Goal: Transaction & Acquisition: Purchase product/service

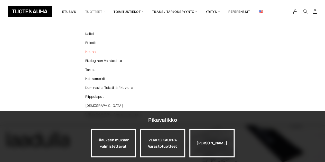
scroll to position [34, 0]
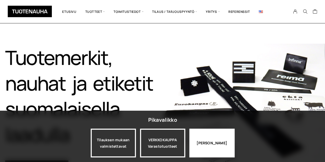
click at [199, 145] on div "Jatka katselua" at bounding box center [211, 143] width 45 height 29
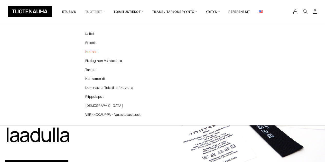
click at [93, 52] on link "Nauhat" at bounding box center [114, 51] width 74 height 9
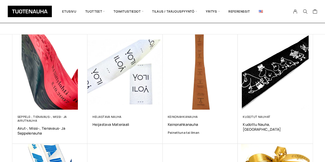
scroll to position [97, 0]
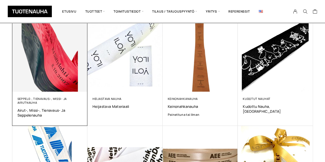
click at [45, 65] on img at bounding box center [49, 53] width 75 height 75
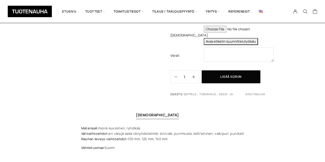
scroll to position [158, 0]
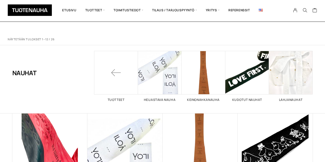
scroll to position [97, 0]
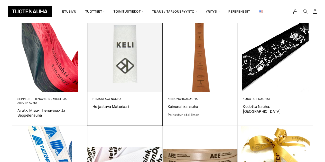
click at [137, 62] on img at bounding box center [124, 54] width 79 height 79
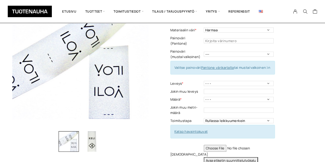
scroll to position [50, 0]
click at [137, 62] on icon "button" at bounding box center [136, 61] width 3 height 3
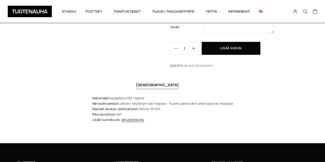
scroll to position [199, 0]
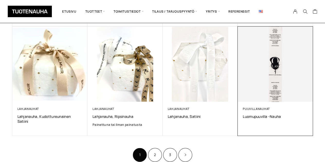
scroll to position [310, 0]
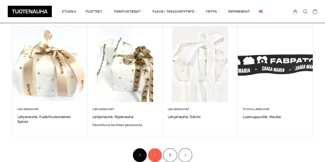
click at [154, 153] on link "2" at bounding box center [155, 155] width 14 height 14
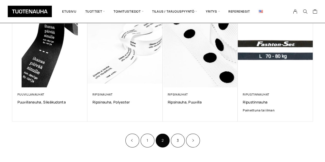
scroll to position [320, 0]
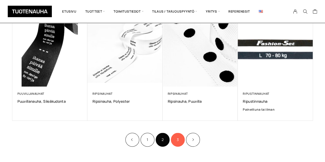
click at [178, 143] on link "3" at bounding box center [178, 140] width 14 height 14
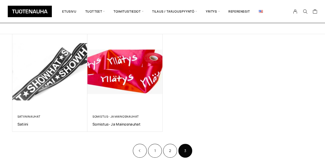
scroll to position [80, 0]
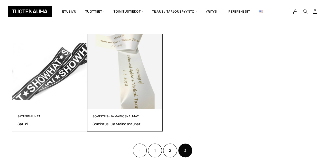
click at [125, 97] on img at bounding box center [124, 71] width 79 height 79
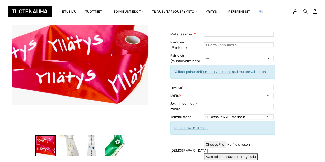
scroll to position [46, 0]
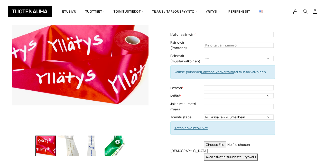
click at [93, 147] on img "button" at bounding box center [91, 145] width 21 height 21
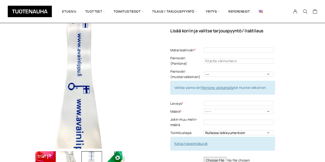
scroll to position [30, 0]
click at [215, 50] on input "text" at bounding box center [238, 50] width 70 height 5
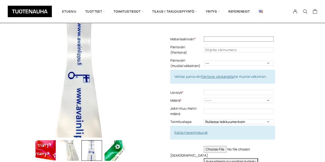
scroll to position [42, 0]
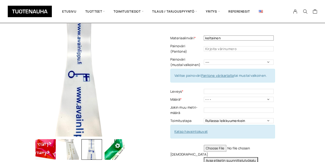
type input "keltainen"
click at [213, 60] on select "--- Musta Valkoinen" at bounding box center [238, 62] width 70 height 5
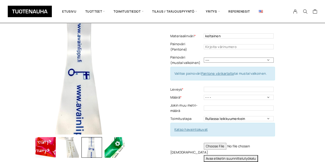
scroll to position [44, 0]
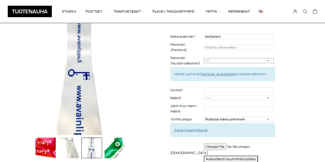
click at [213, 58] on select "--- Musta Valkoinen" at bounding box center [238, 60] width 70 height 5
select select "musta"
click at [203, 58] on select "--- Musta Valkoinen" at bounding box center [238, 60] width 70 height 5
click at [207, 87] on input "text" at bounding box center [238, 89] width 70 height 5
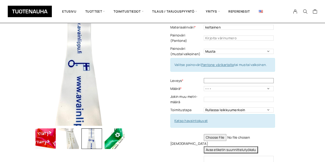
scroll to position [53, 0]
click at [207, 86] on select "- - - 100 m 150 m 200 m" at bounding box center [238, 88] width 70 height 5
select select "100 m"
click at [203, 86] on select "- - - 100 m 150 m 200 m" at bounding box center [238, 88] width 70 height 5
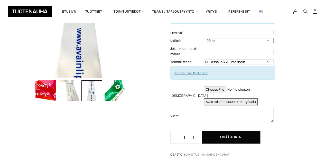
scroll to position [102, 0]
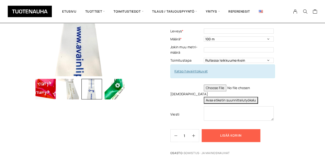
click at [216, 134] on button "Lisää koriin" at bounding box center [230, 135] width 58 height 13
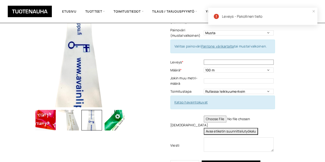
scroll to position [71, 0]
click at [248, 60] on input "text" at bounding box center [238, 62] width 70 height 5
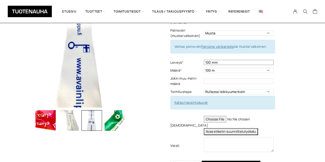
type input "100 mm"
click at [203, 128] on button "Avaa etiketin suunnittelutyökalu" at bounding box center [230, 131] width 54 height 7
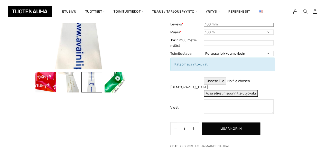
scroll to position [109, 0]
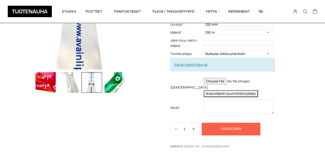
click at [226, 123] on button "Lisää koriin" at bounding box center [230, 129] width 59 height 13
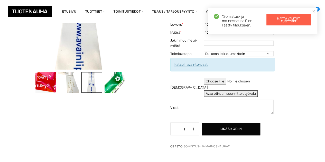
click at [280, 20] on link "Näytä valitut tuotteet" at bounding box center [288, 19] width 44 height 11
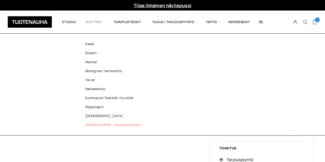
click at [120, 124] on link "VERKKOKAUPPA – Varastotuotteet" at bounding box center [114, 124] width 74 height 9
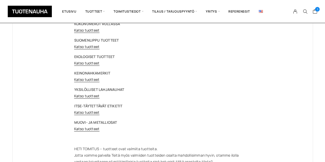
scroll to position [84, 0]
click at [91, 130] on link "Katso tuotteet" at bounding box center [86, 128] width 25 height 5
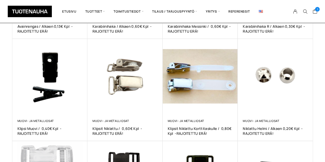
scroll to position [174, 0]
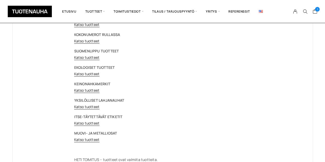
scroll to position [73, 0]
click at [90, 106] on link "Katso tuotteet" at bounding box center [86, 106] width 25 height 5
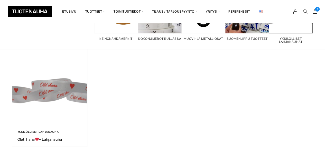
scroll to position [61, 0]
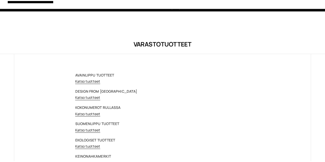
scroll to position [73, 0]
